Goal: Transaction & Acquisition: Book appointment/travel/reservation

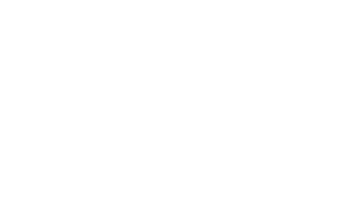
select select "**"
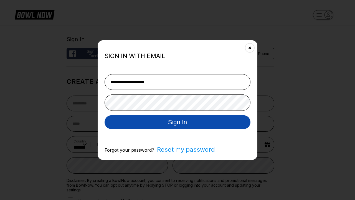
click at [178, 122] on button "Sign In" at bounding box center [178, 122] width 146 height 14
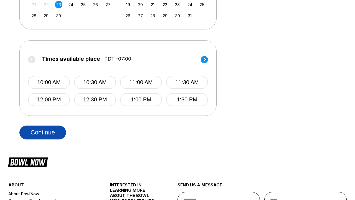
scroll to position [0, 383]
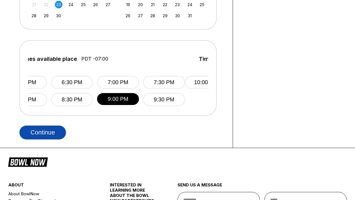
click at [44, 132] on button "Continue" at bounding box center [42, 132] width 47 height 14
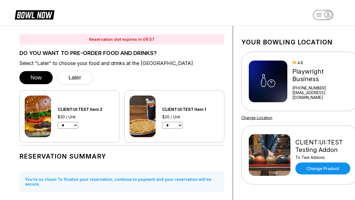
select select "*"
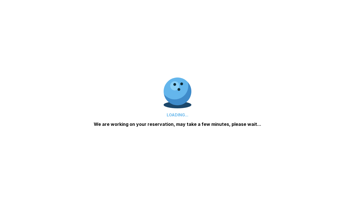
scroll to position [347, 0]
